Goal: Find specific page/section

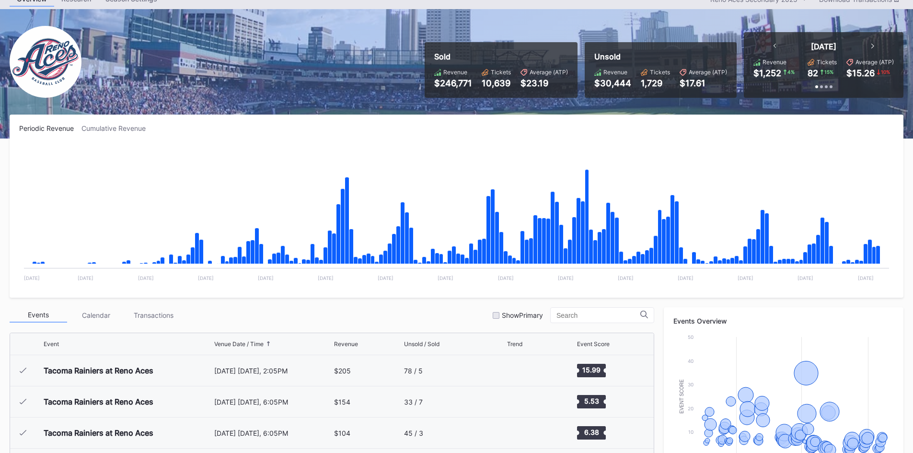
scroll to position [2055, 0]
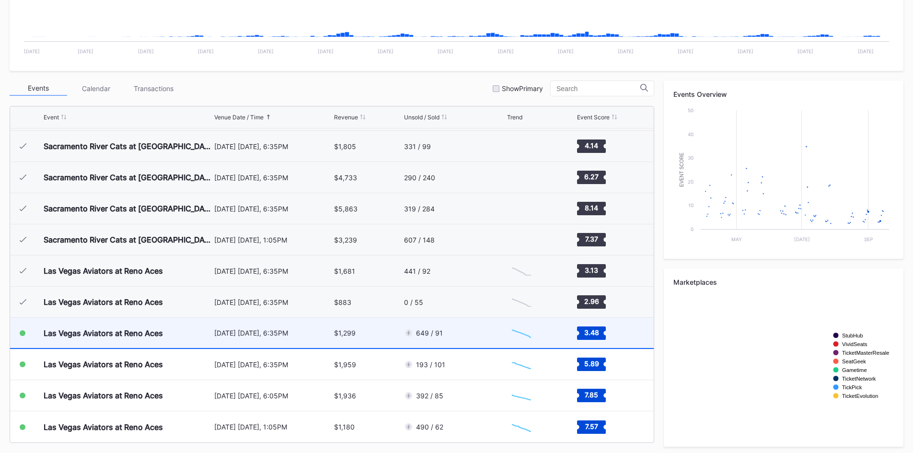
scroll to position [272, 0]
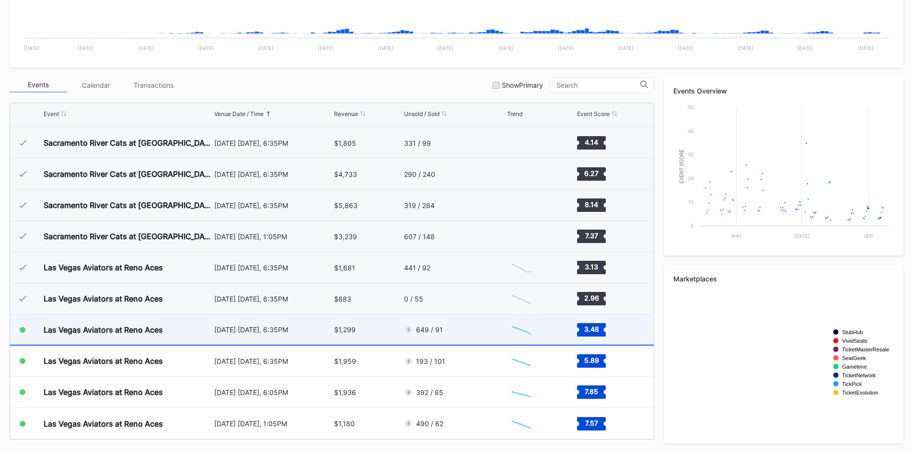
click at [456, 328] on div "649 / 91" at bounding box center [454, 330] width 101 height 30
